Goal: Navigation & Orientation: Understand site structure

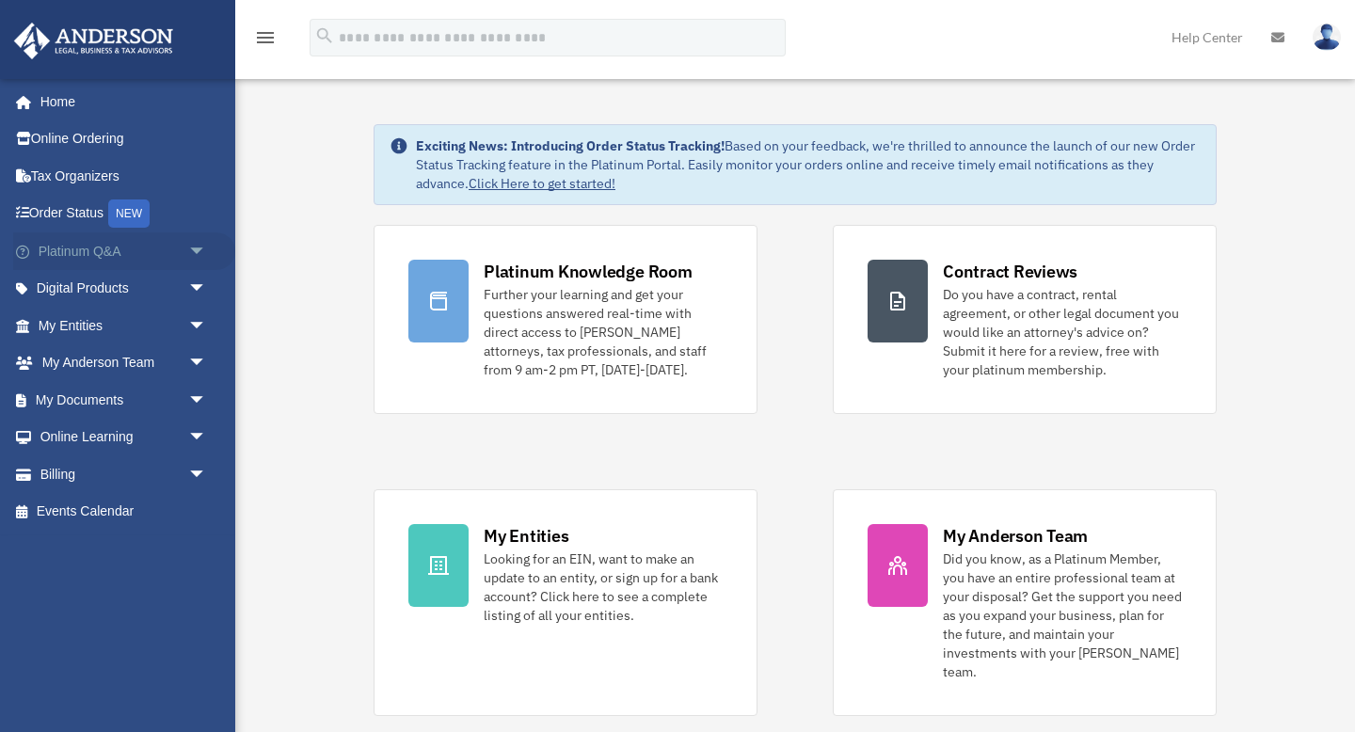
click at [200, 255] on span "arrow_drop_down" at bounding box center [207, 251] width 38 height 39
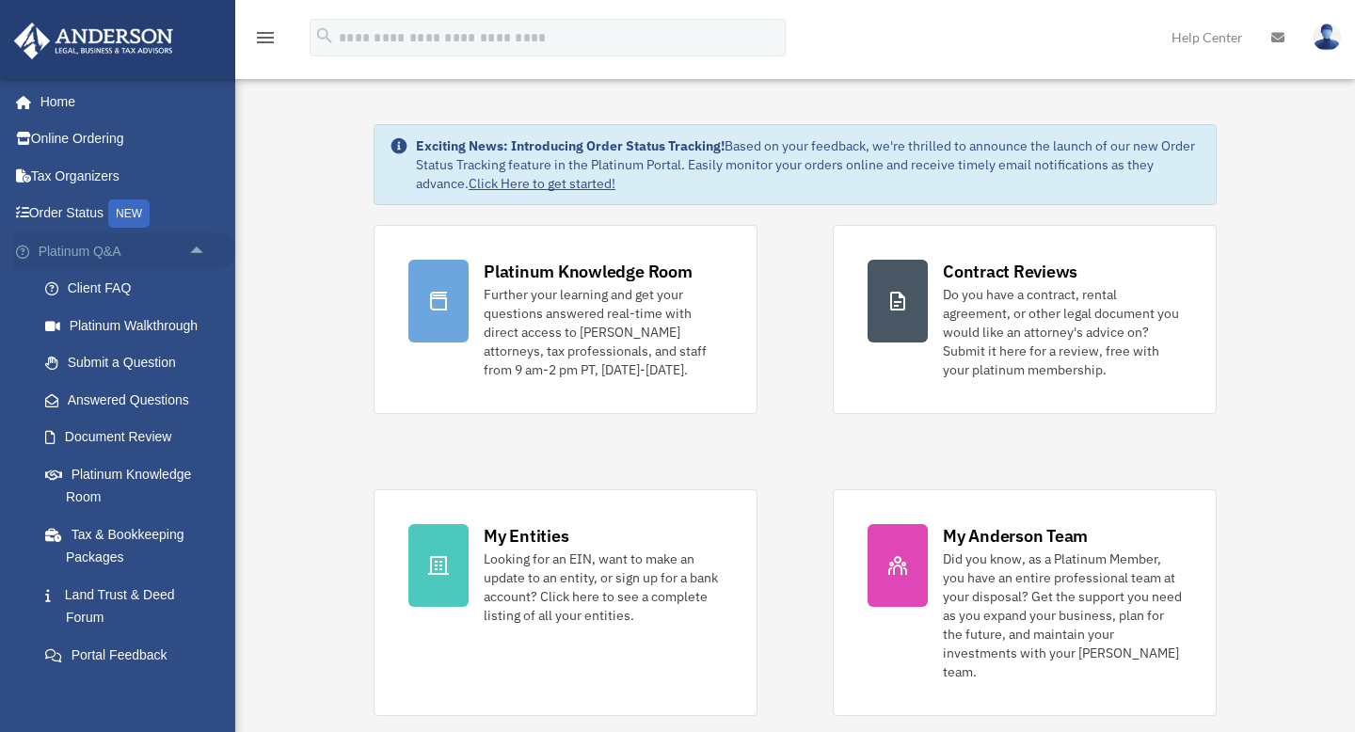
click at [200, 255] on span "arrow_drop_up" at bounding box center [207, 251] width 38 height 39
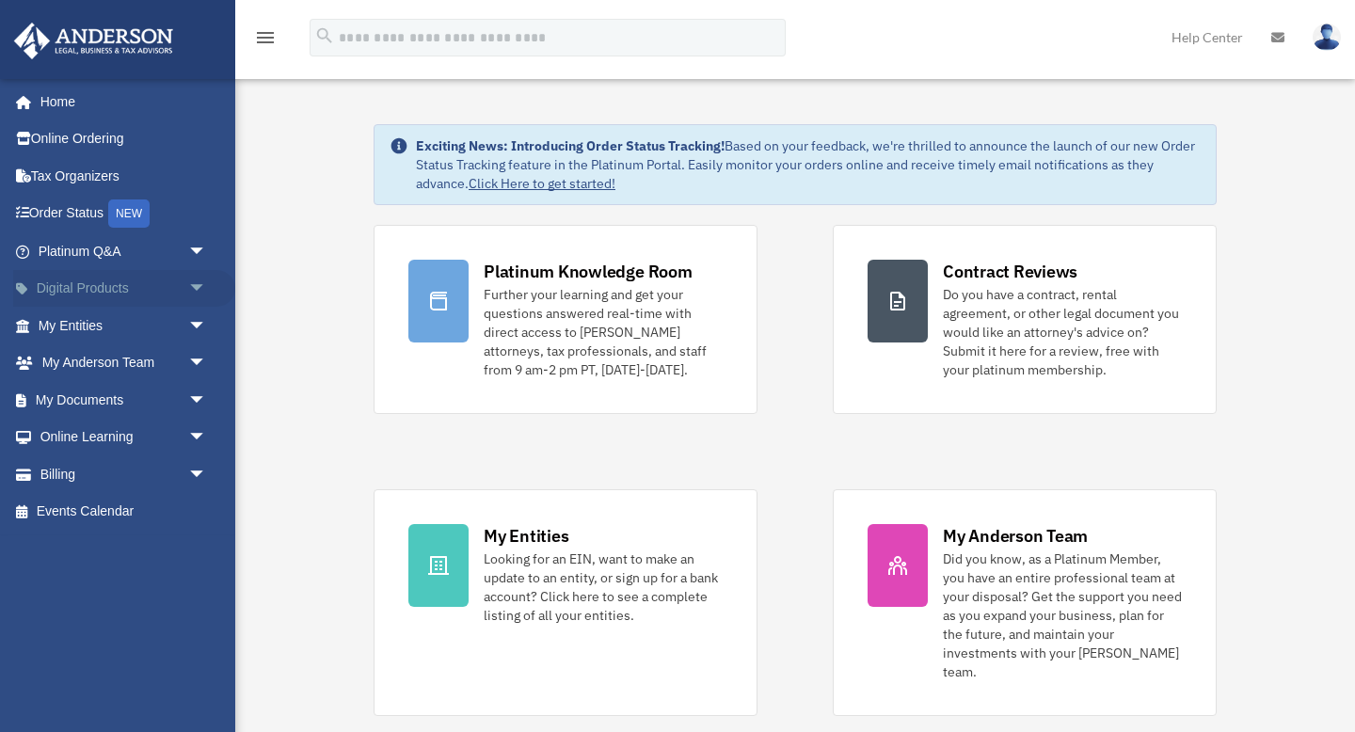
click at [189, 285] on span "arrow_drop_down" at bounding box center [207, 289] width 38 height 39
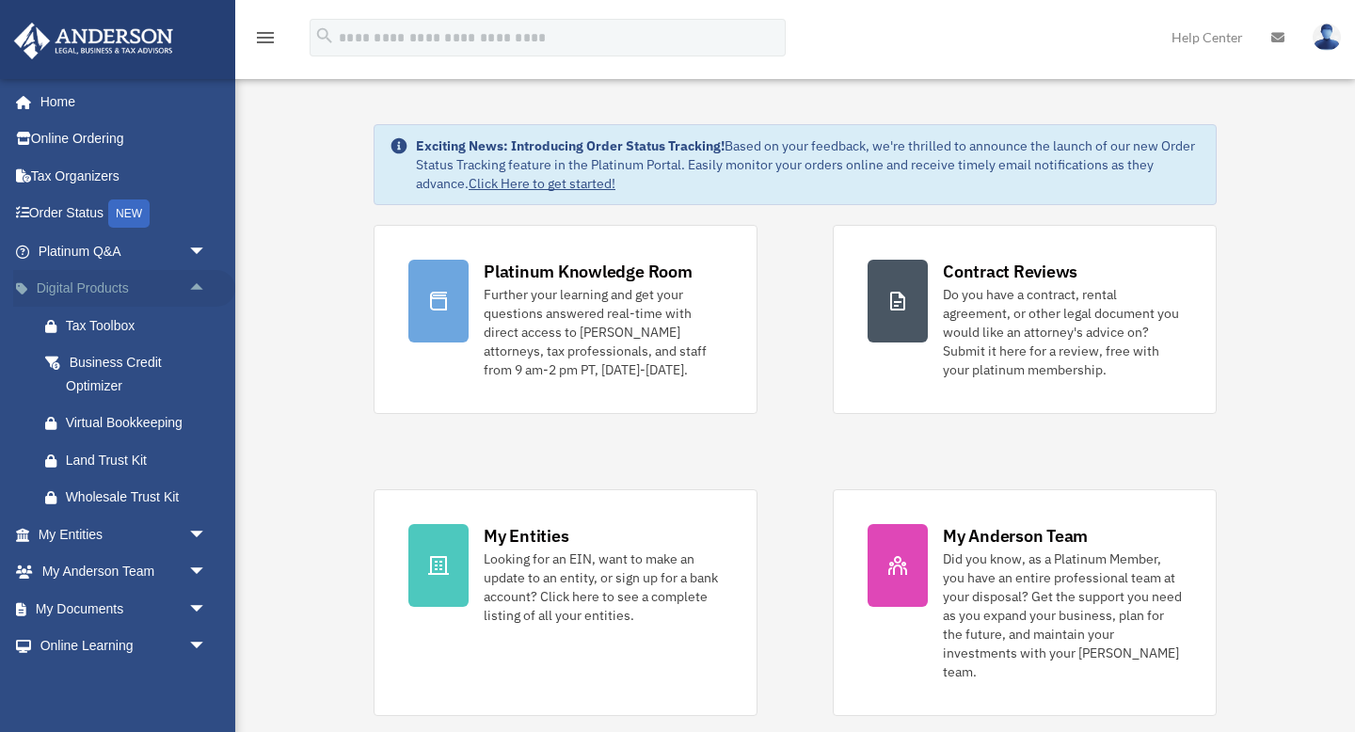
click at [194, 287] on span "arrow_drop_up" at bounding box center [207, 289] width 38 height 39
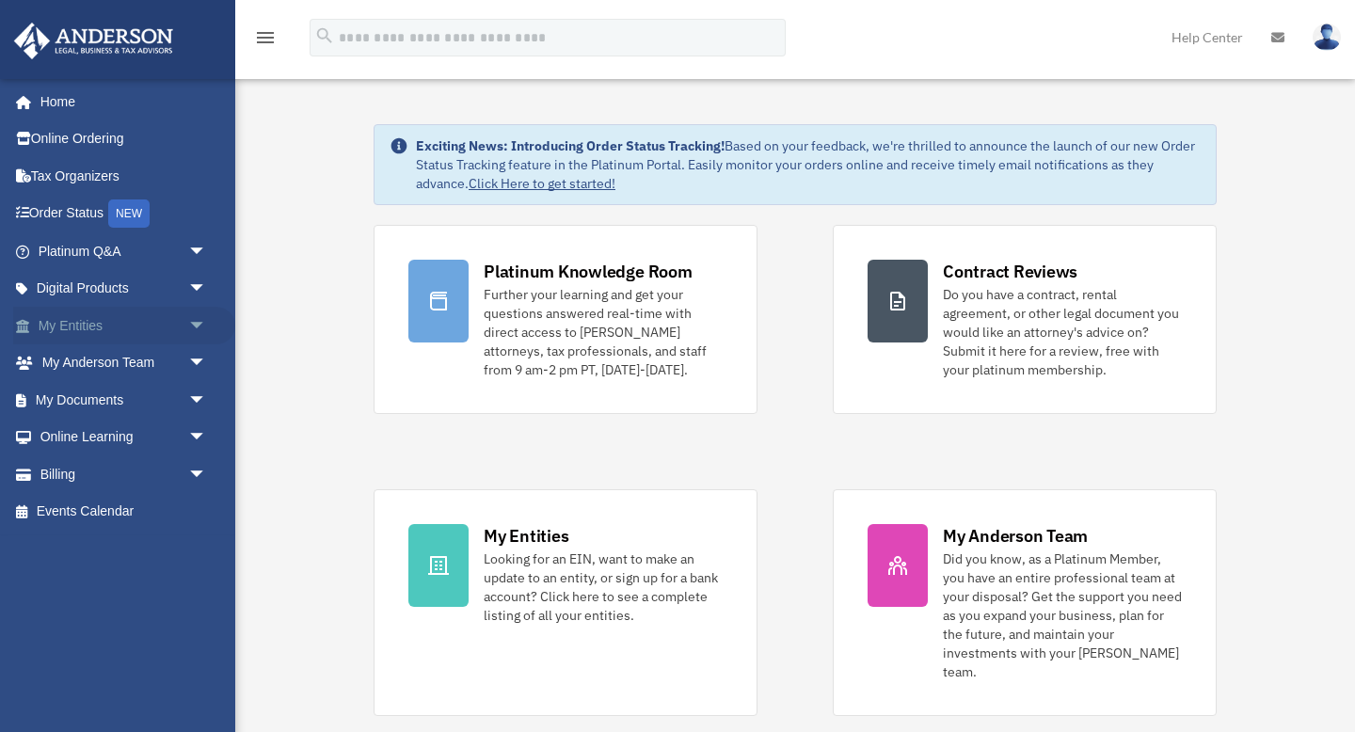
click at [198, 333] on span "arrow_drop_down" at bounding box center [207, 326] width 38 height 39
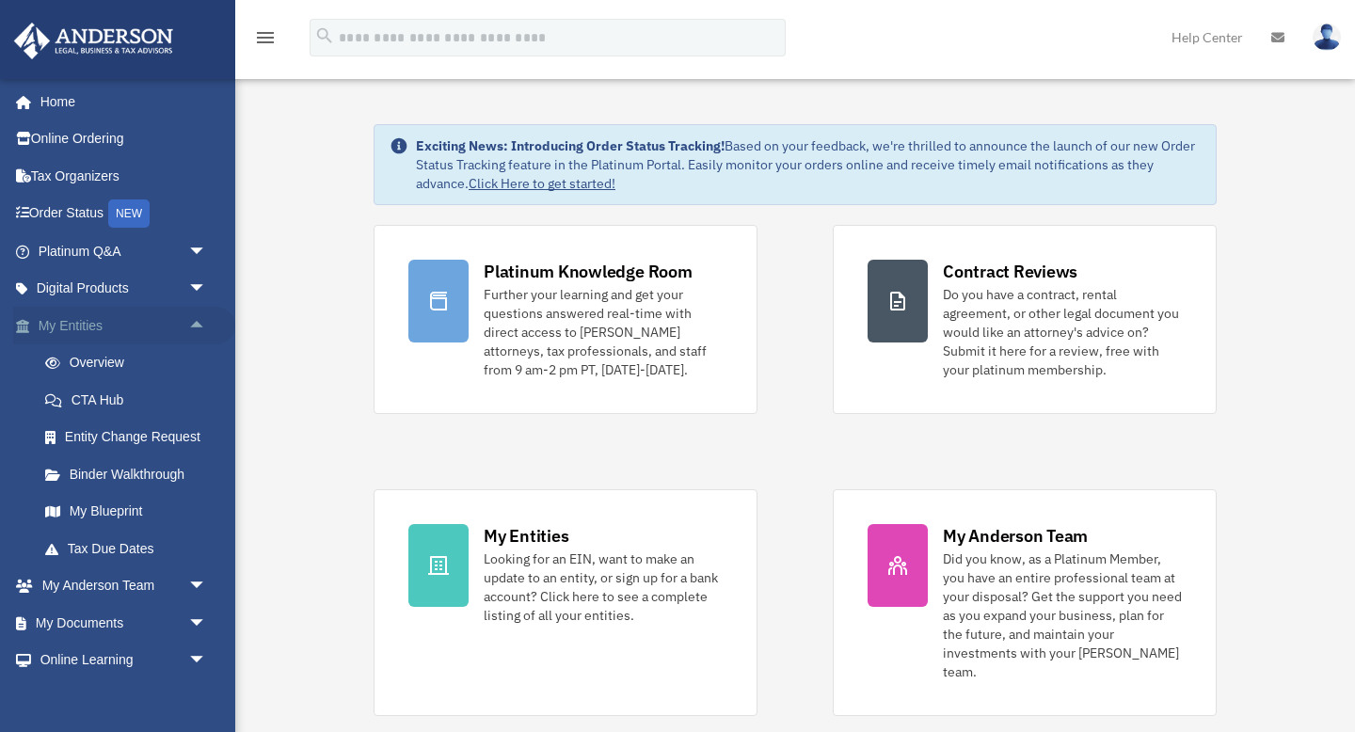
click at [198, 333] on span "arrow_drop_up" at bounding box center [207, 326] width 38 height 39
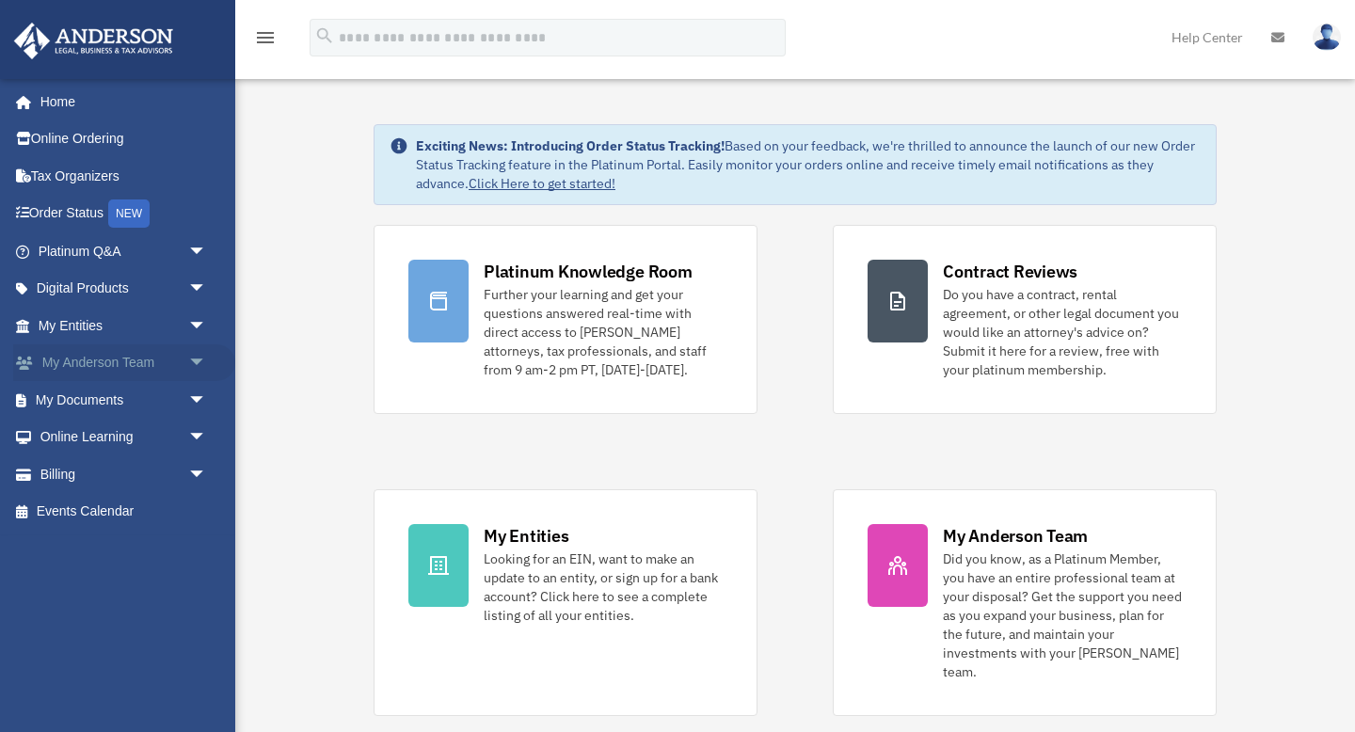
click at [198, 359] on span "arrow_drop_down" at bounding box center [207, 363] width 38 height 39
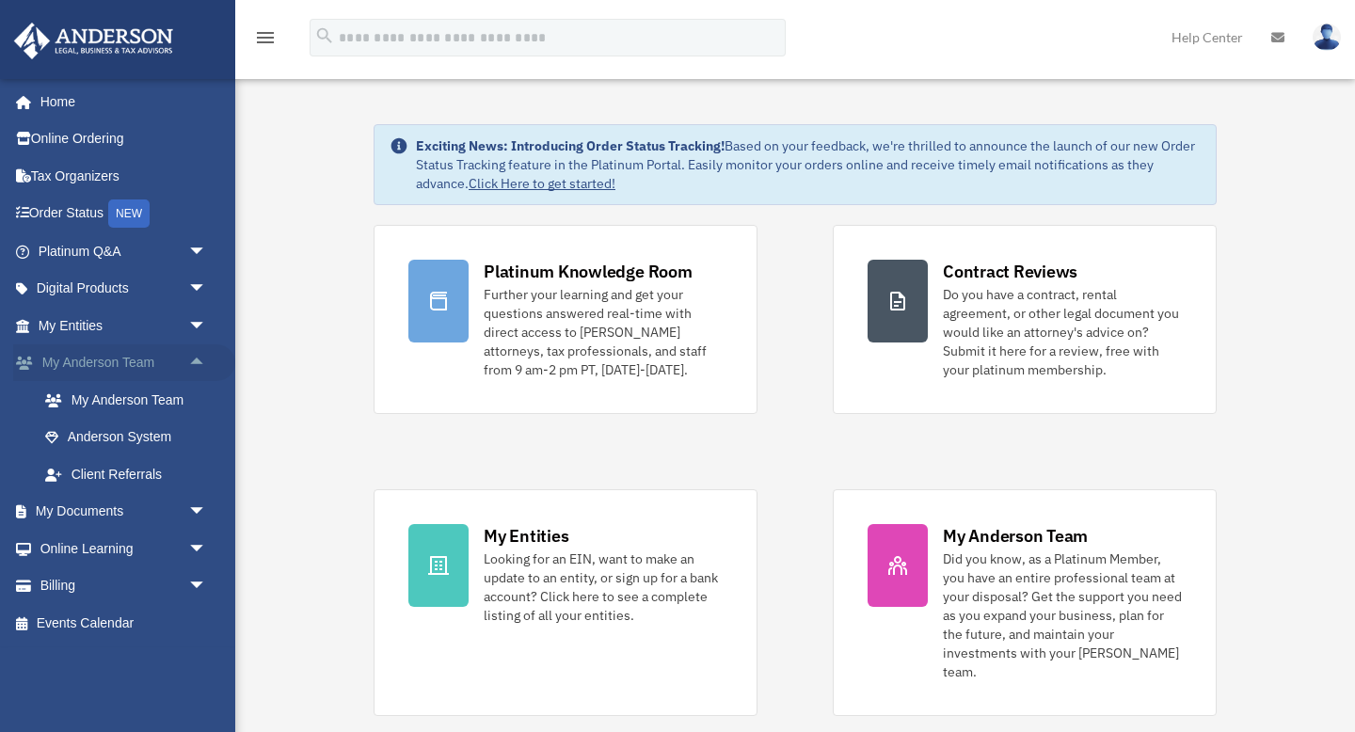
click at [198, 359] on span "arrow_drop_up" at bounding box center [207, 363] width 38 height 39
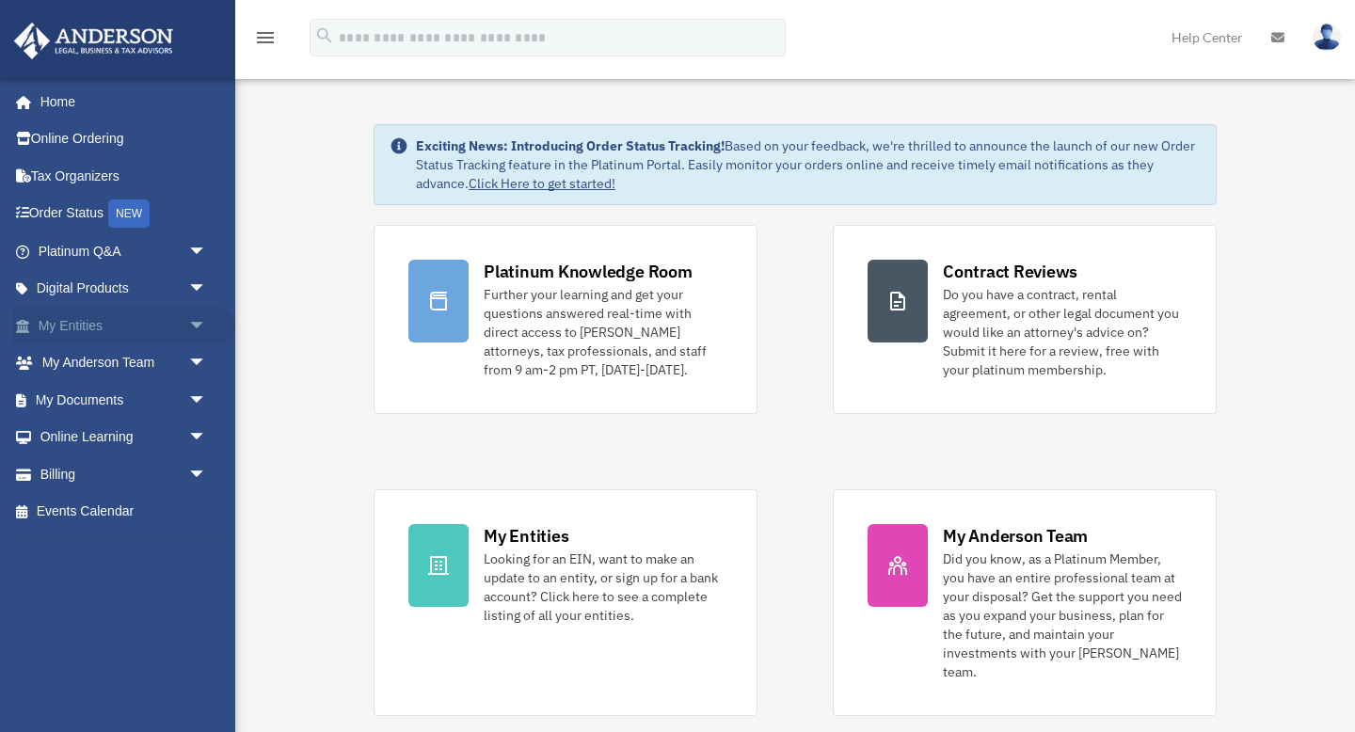
click at [201, 333] on span "arrow_drop_down" at bounding box center [207, 326] width 38 height 39
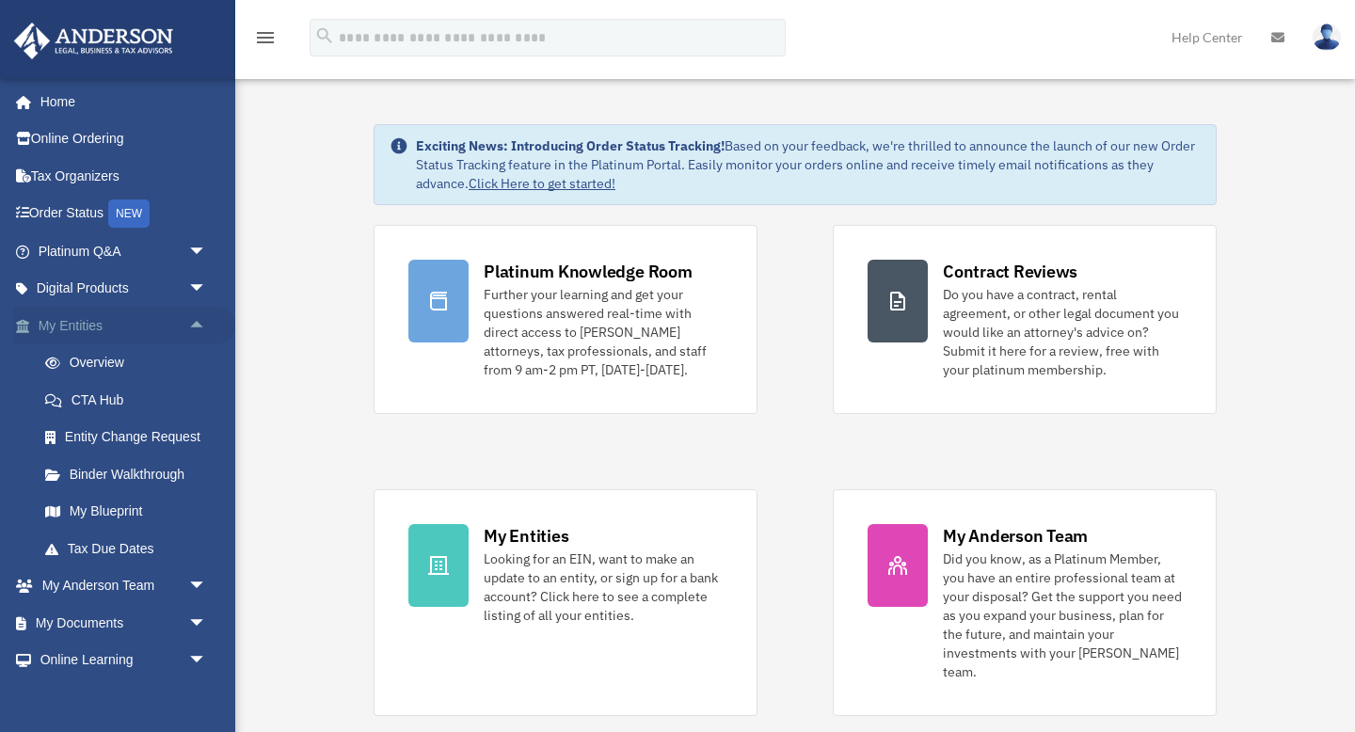
click at [201, 333] on span "arrow_drop_up" at bounding box center [207, 326] width 38 height 39
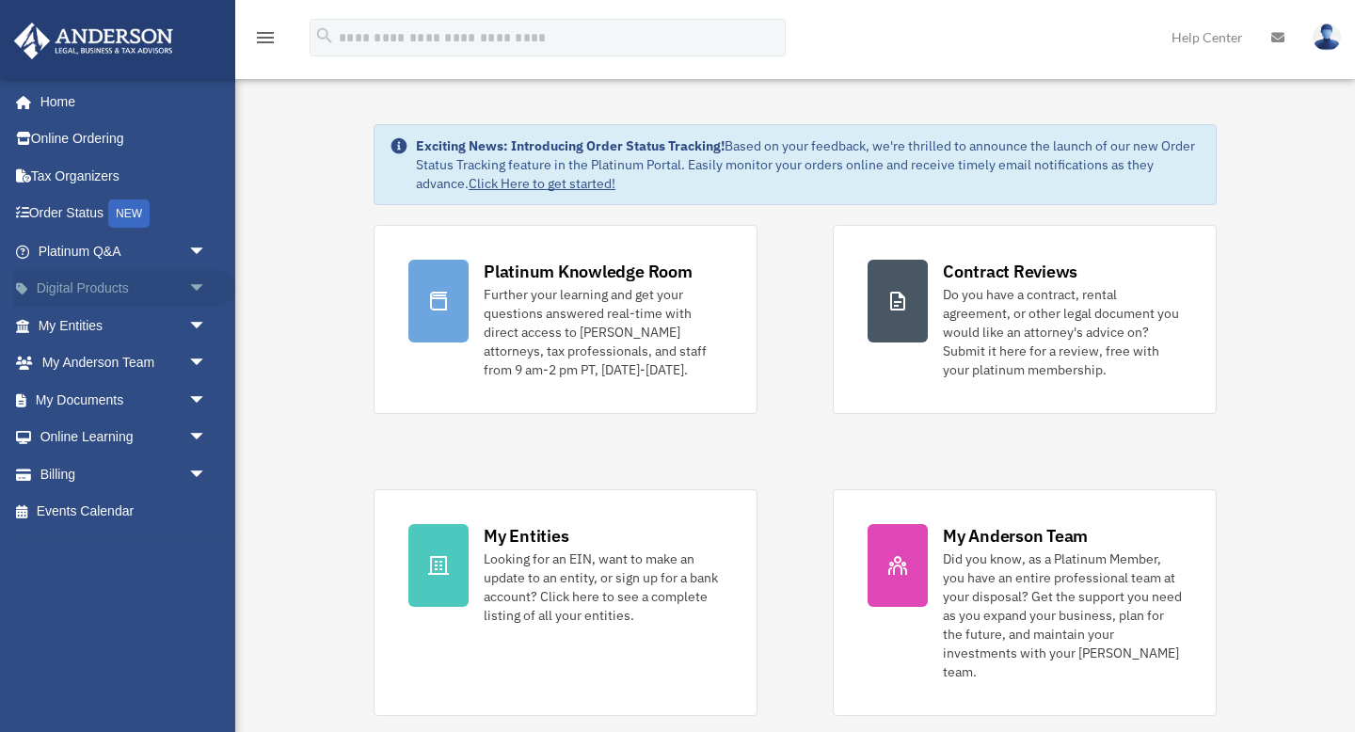
click at [198, 297] on span "arrow_drop_down" at bounding box center [207, 289] width 38 height 39
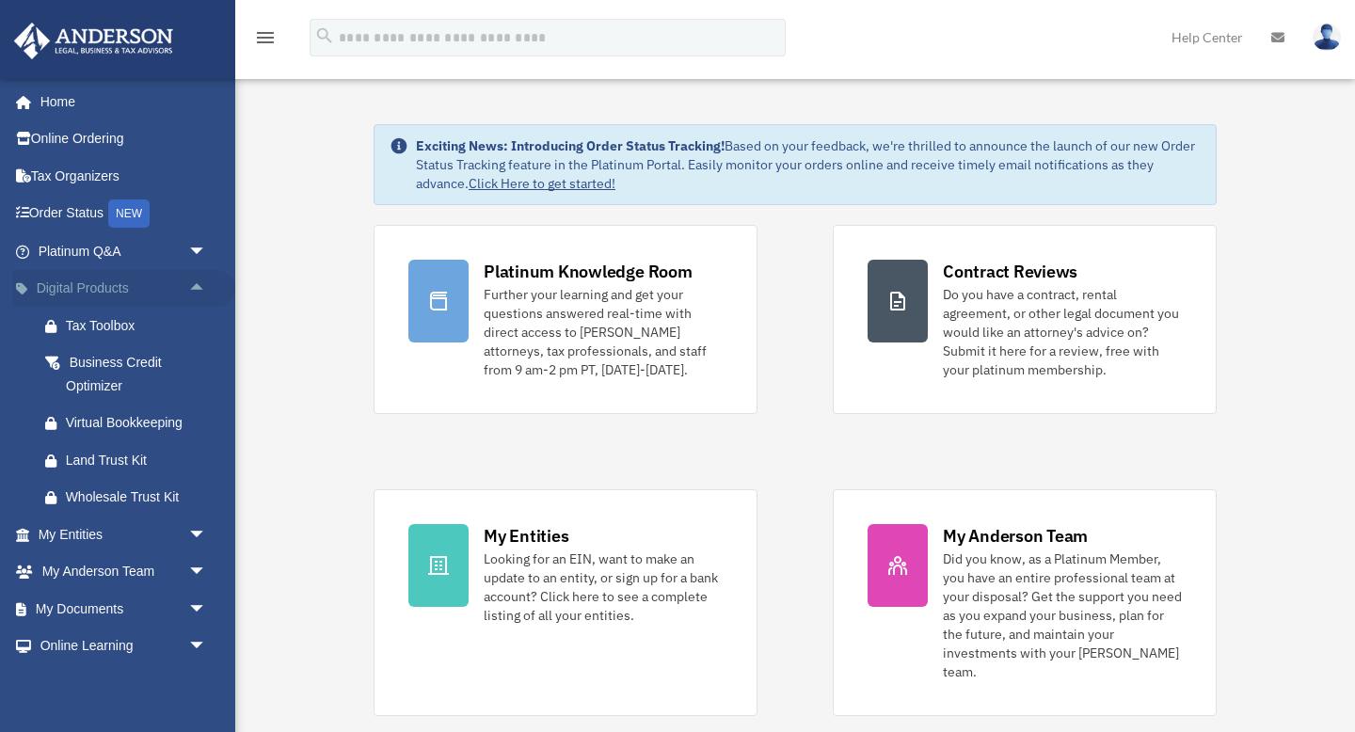
click at [198, 270] on span "arrow_drop_up" at bounding box center [207, 289] width 38 height 39
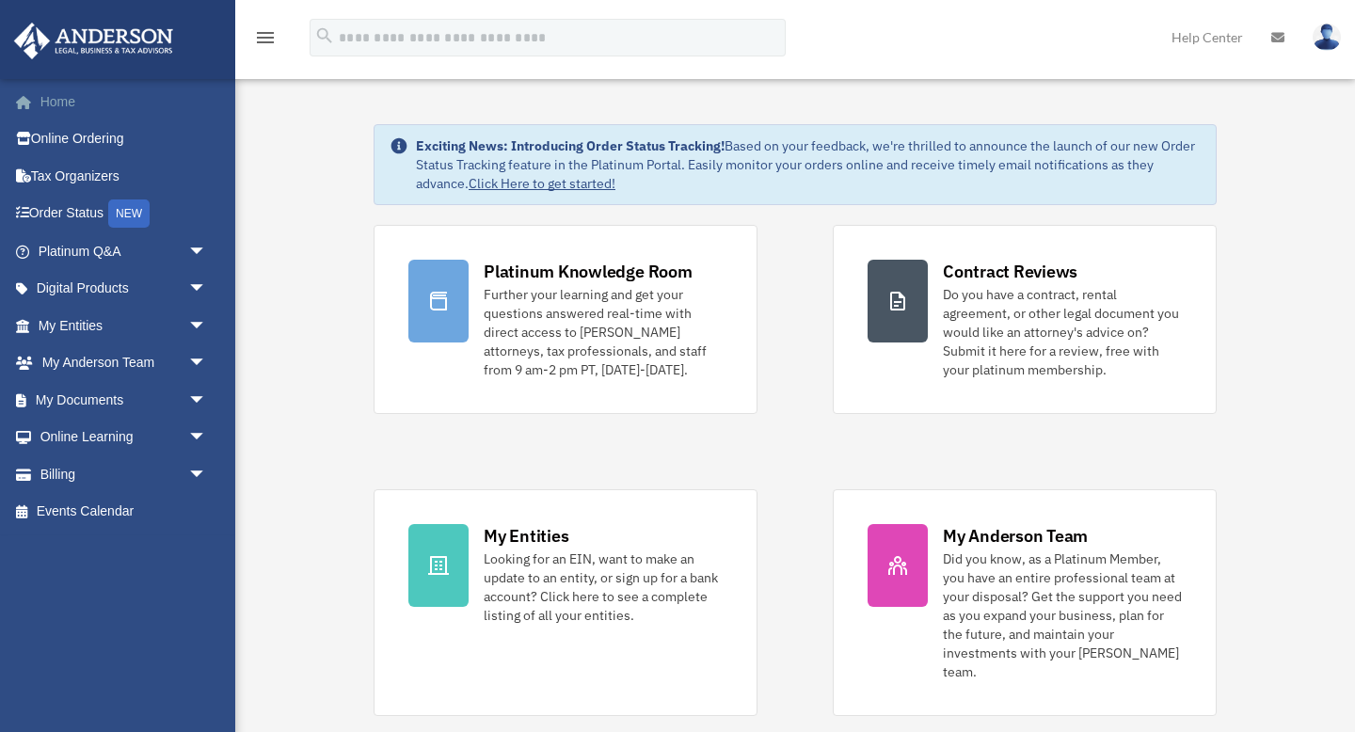
click at [66, 101] on link "Home" at bounding box center [124, 102] width 222 height 38
click at [201, 290] on span "arrow_drop_down" at bounding box center [207, 289] width 38 height 39
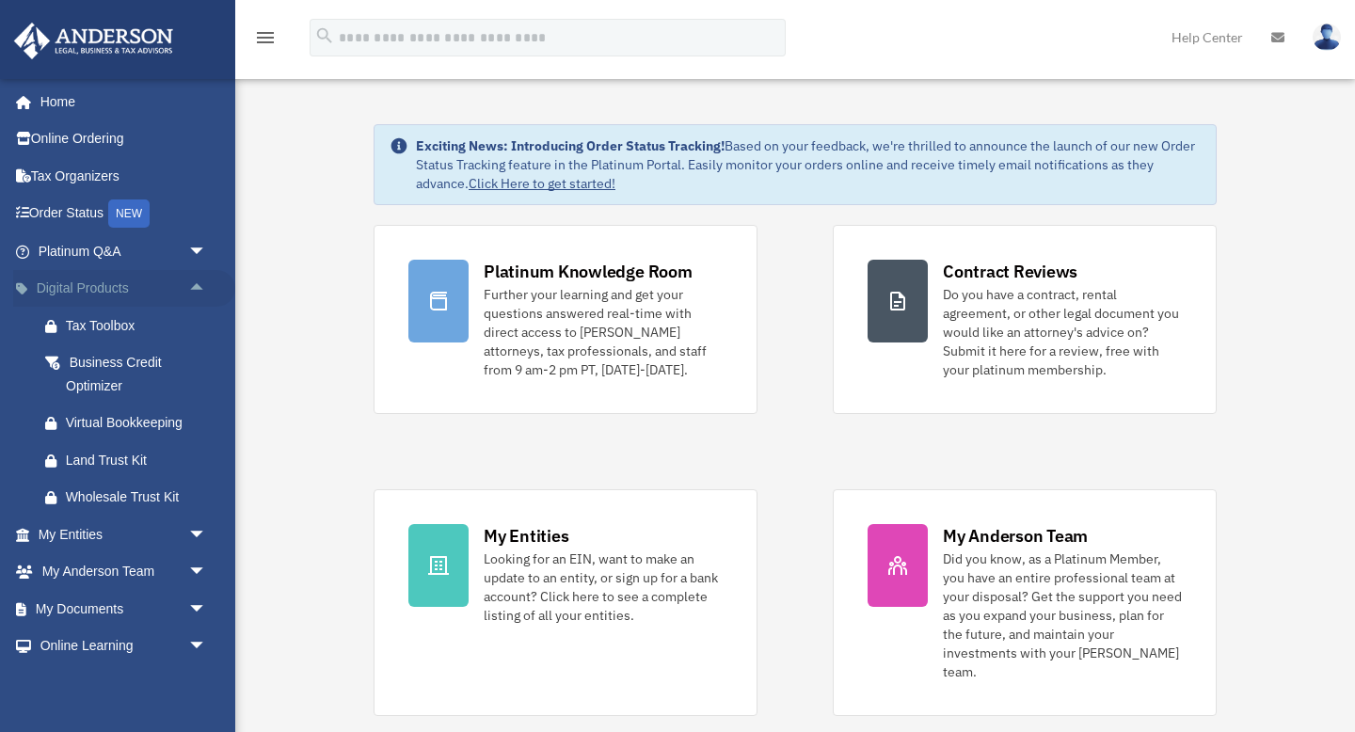
click at [201, 290] on span "arrow_drop_up" at bounding box center [207, 289] width 38 height 39
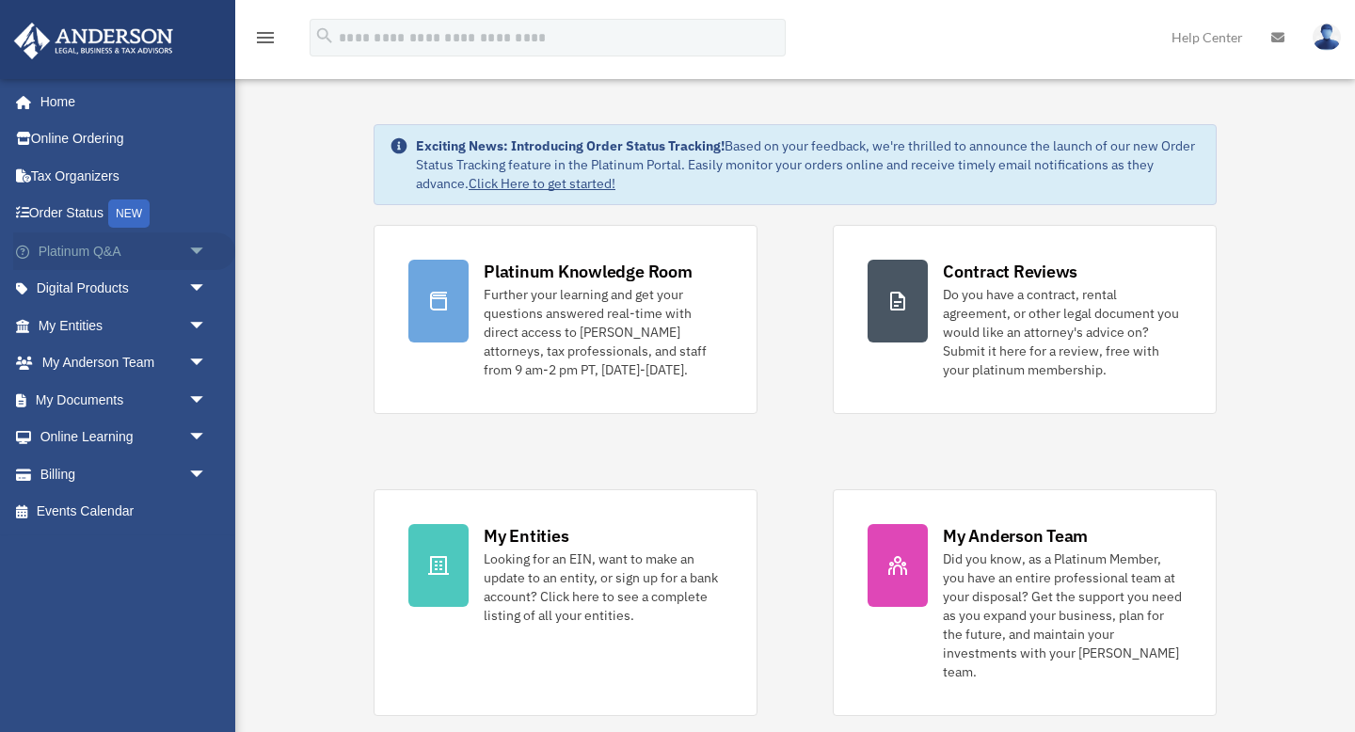
click at [199, 260] on span "arrow_drop_down" at bounding box center [207, 251] width 38 height 39
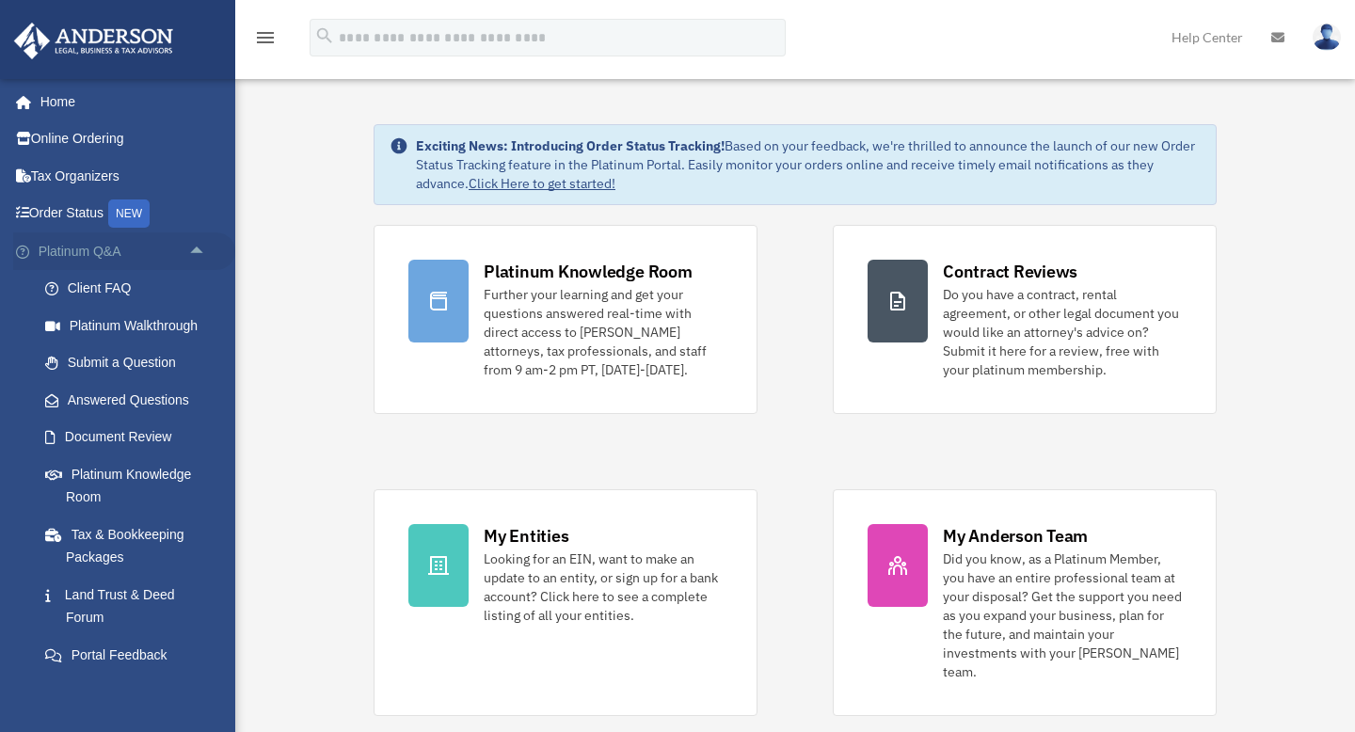
click at [199, 260] on span "arrow_drop_up" at bounding box center [207, 251] width 38 height 39
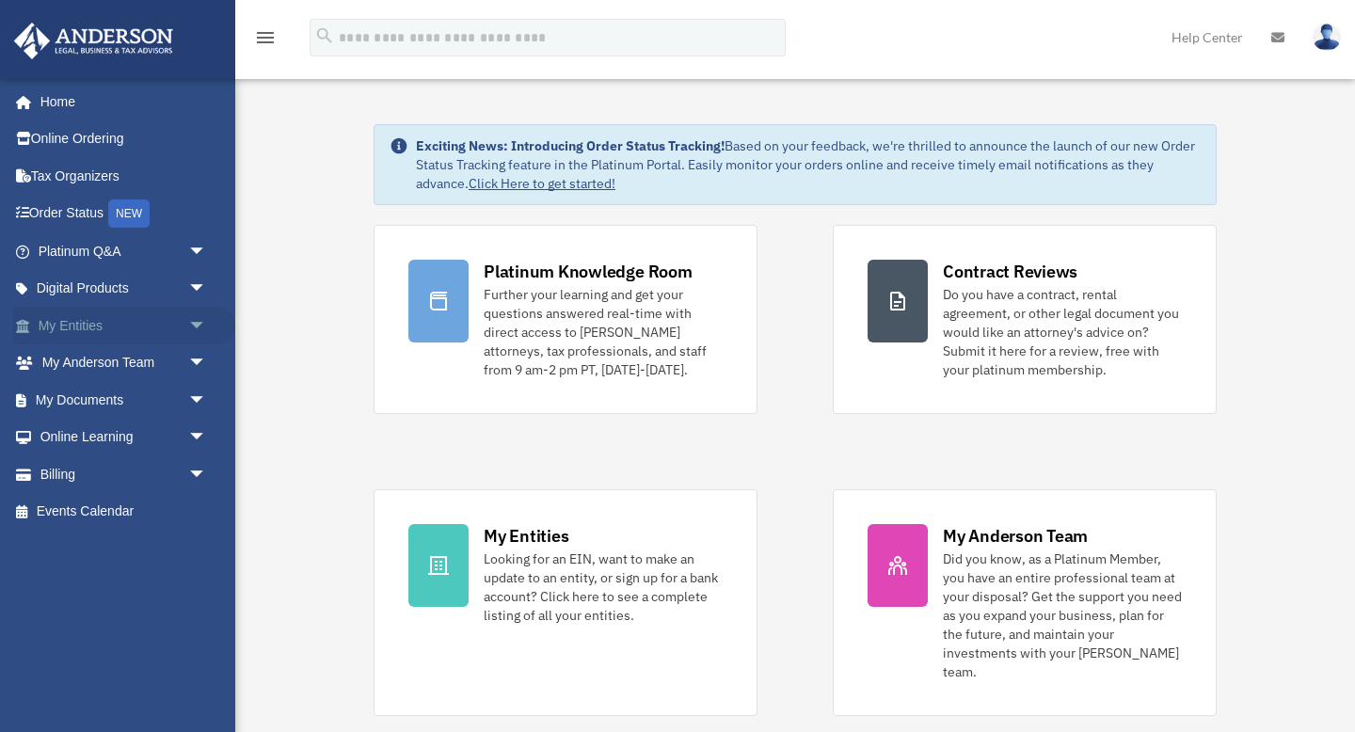
click at [203, 323] on span "arrow_drop_down" at bounding box center [207, 326] width 38 height 39
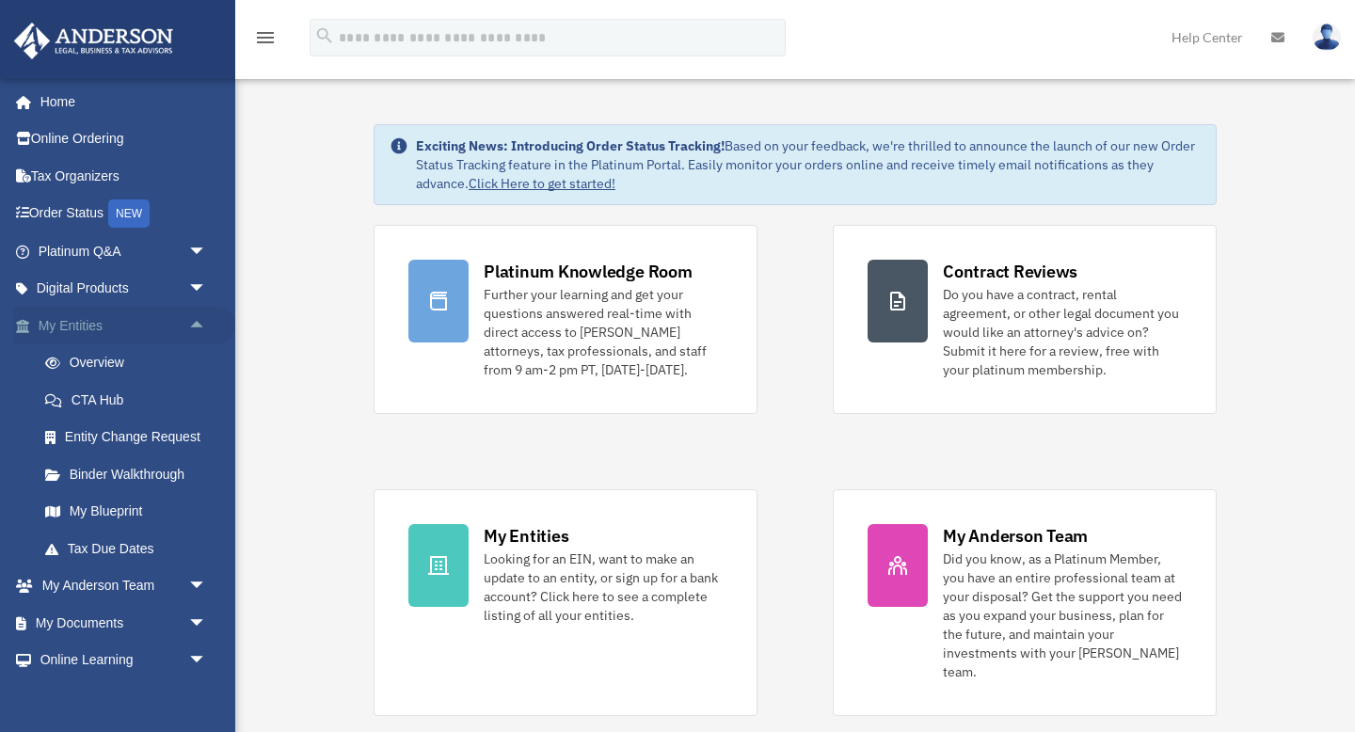
click at [202, 323] on span "arrow_drop_up" at bounding box center [207, 326] width 38 height 39
